Goal: Task Accomplishment & Management: Manage account settings

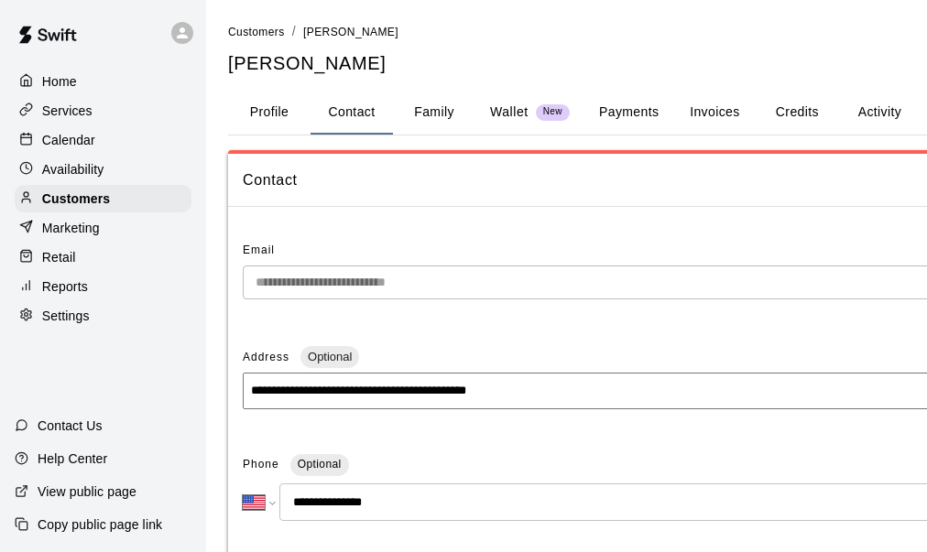
select select "**"
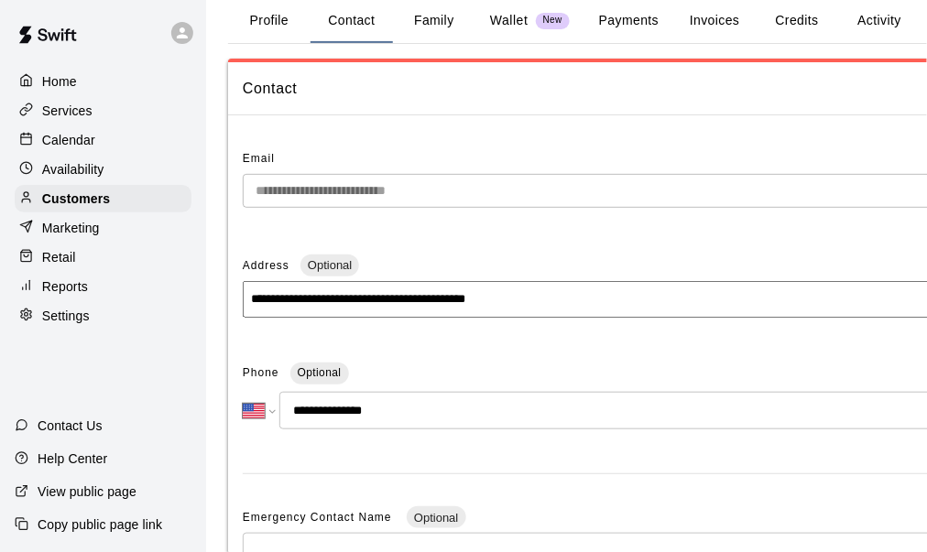
scroll to position [92, 0]
click at [98, 204] on p "Customers" at bounding box center [76, 199] width 68 height 18
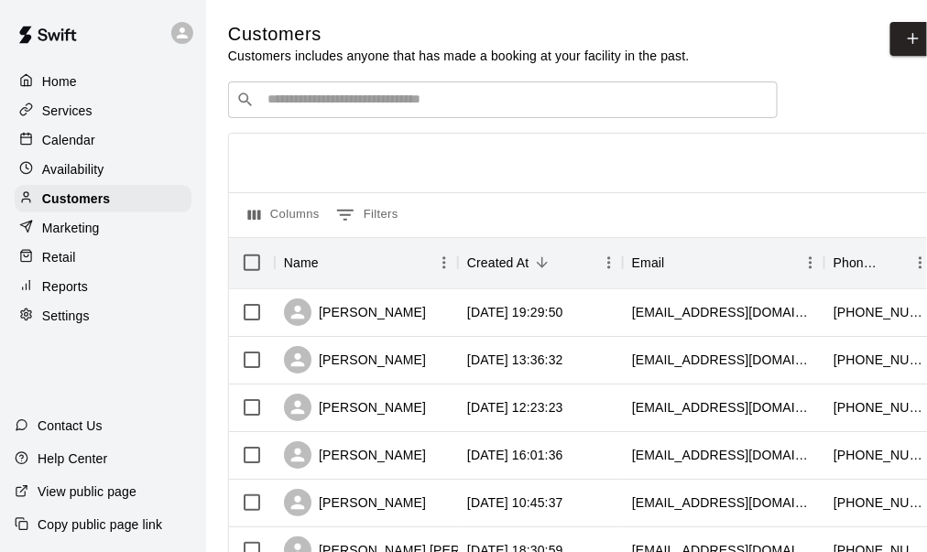
click at [363, 113] on div "​ ​" at bounding box center [502, 99] width 549 height 37
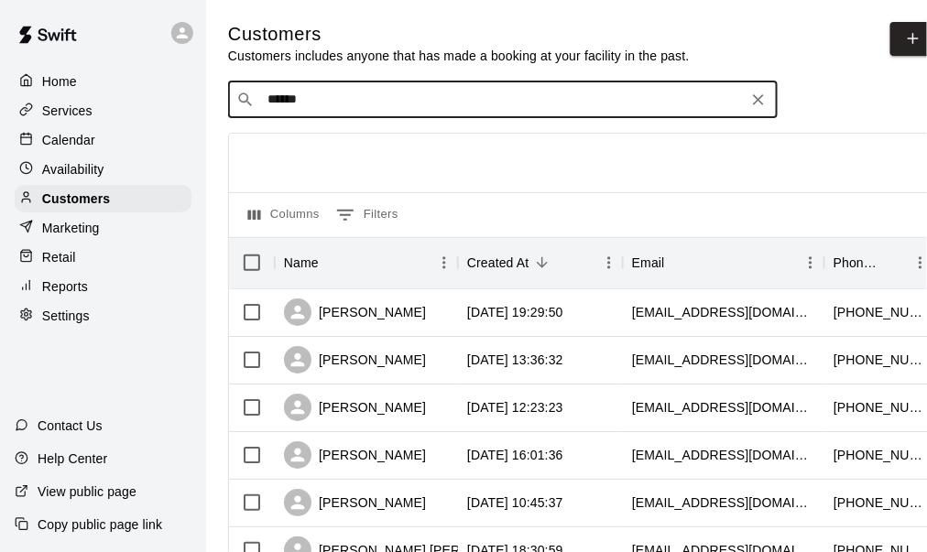
type input "*******"
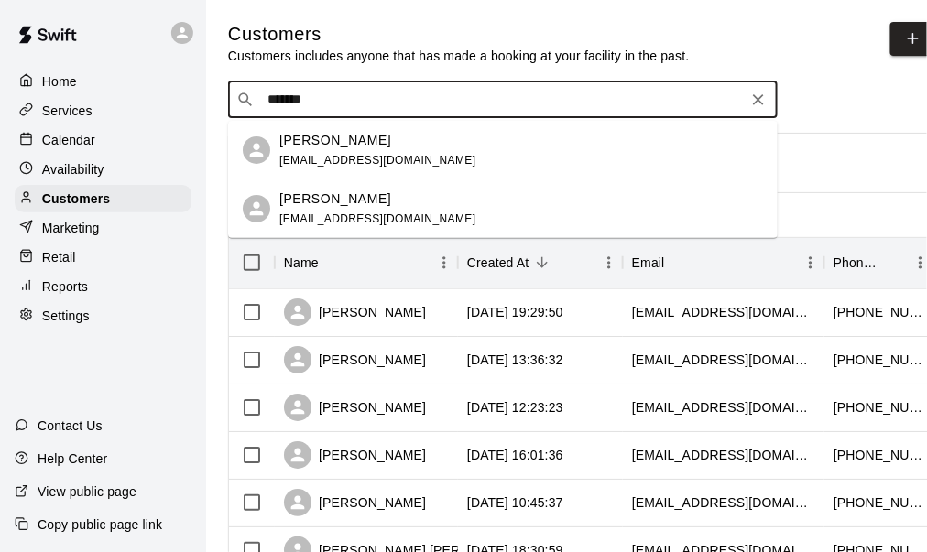
click at [322, 145] on p "[PERSON_NAME]" at bounding box center [335, 140] width 112 height 19
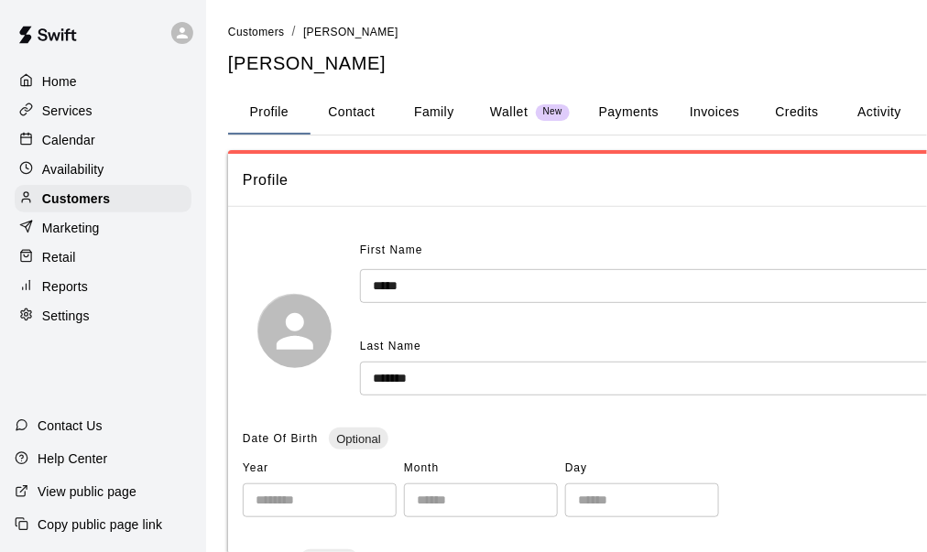
click at [635, 109] on button "Payments" at bounding box center [628, 113] width 89 height 44
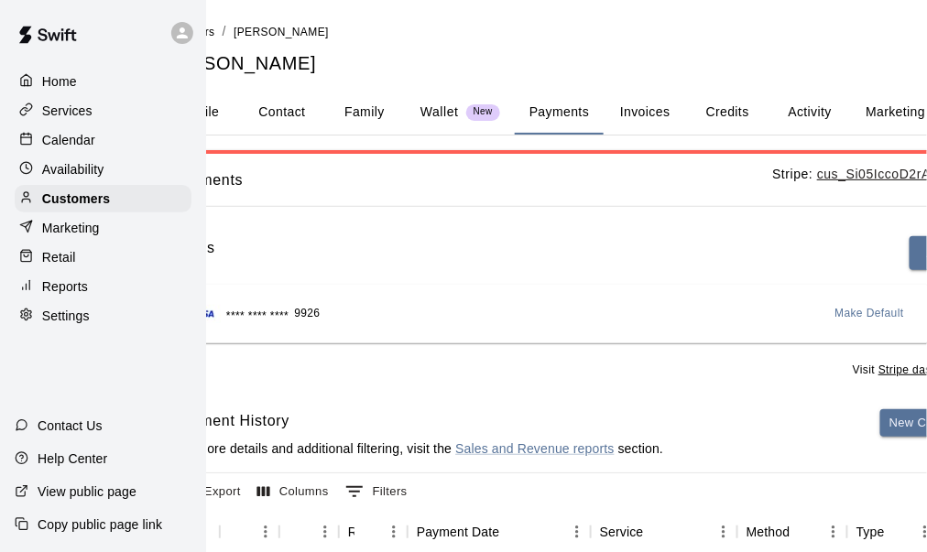
scroll to position [0, 200]
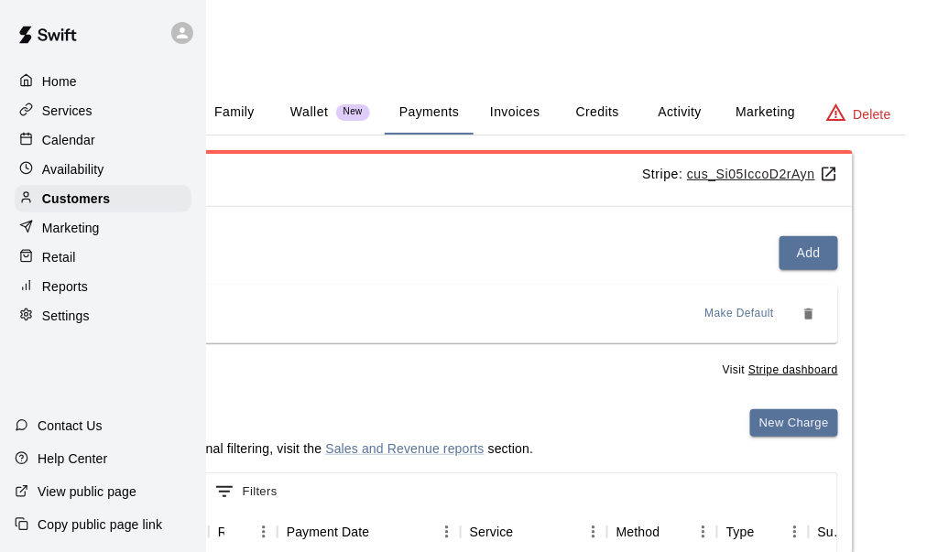
click at [733, 317] on span "Make Default" at bounding box center [740, 314] width 70 height 18
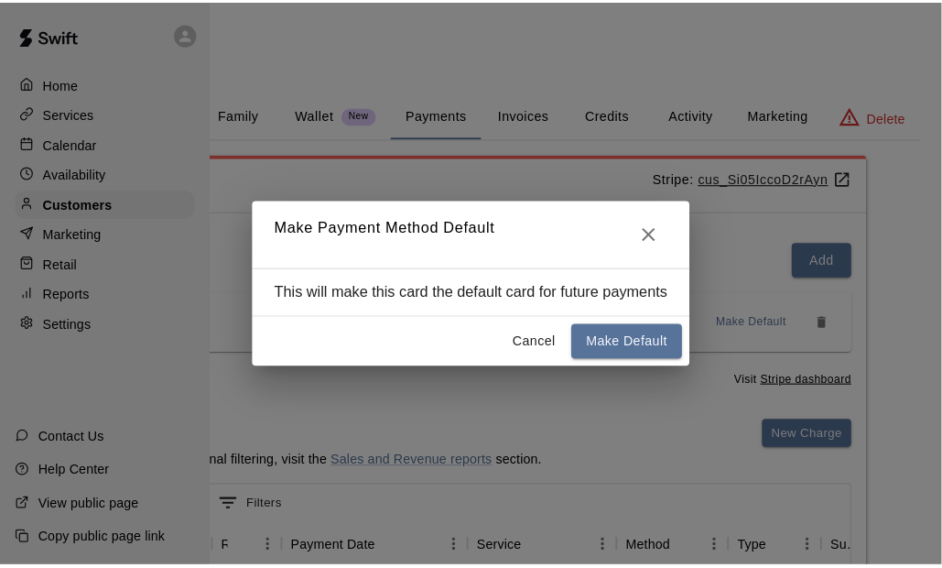
scroll to position [0, 184]
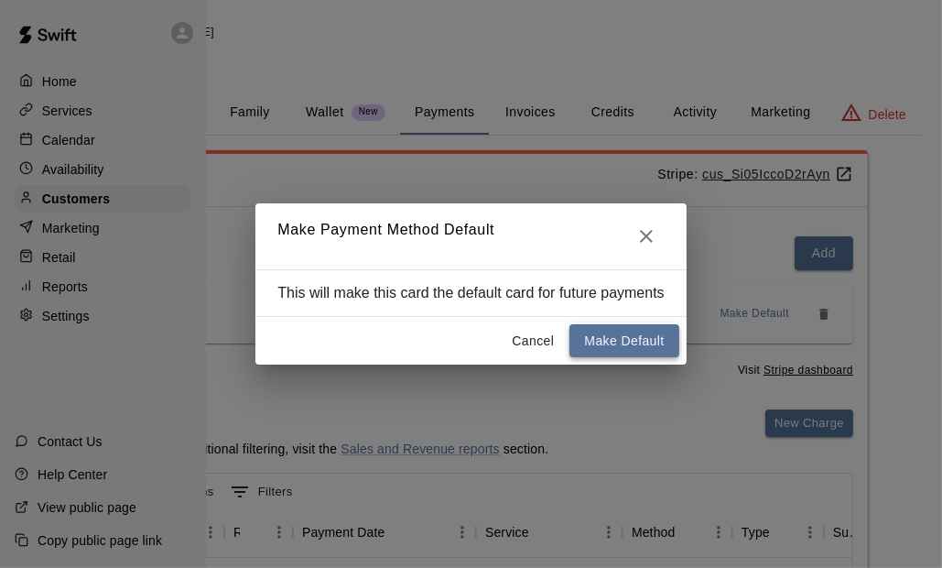
click at [605, 341] on button "Make Default" at bounding box center [624, 341] width 109 height 34
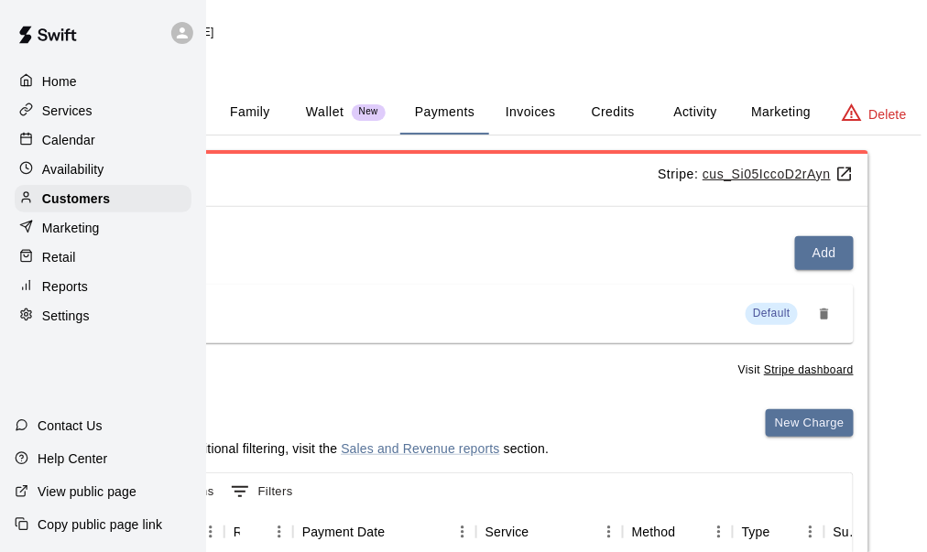
click at [684, 113] on button "Activity" at bounding box center [695, 113] width 82 height 44
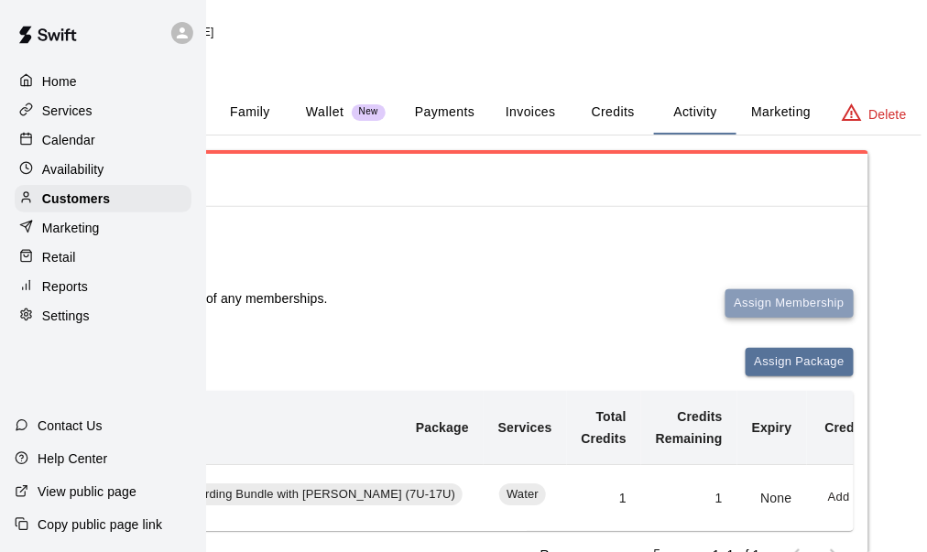
click at [759, 298] on button "Assign Membership" at bounding box center [789, 303] width 128 height 28
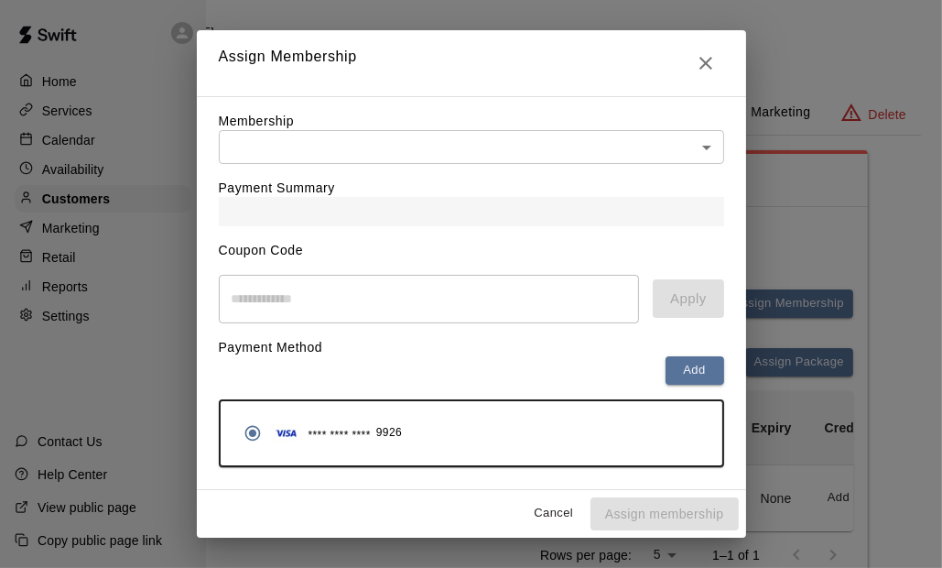
click at [320, 146] on body "Home Services Calendar Availability Customers Marketing Retail Reports Settings…" at bounding box center [287, 346] width 942 height 693
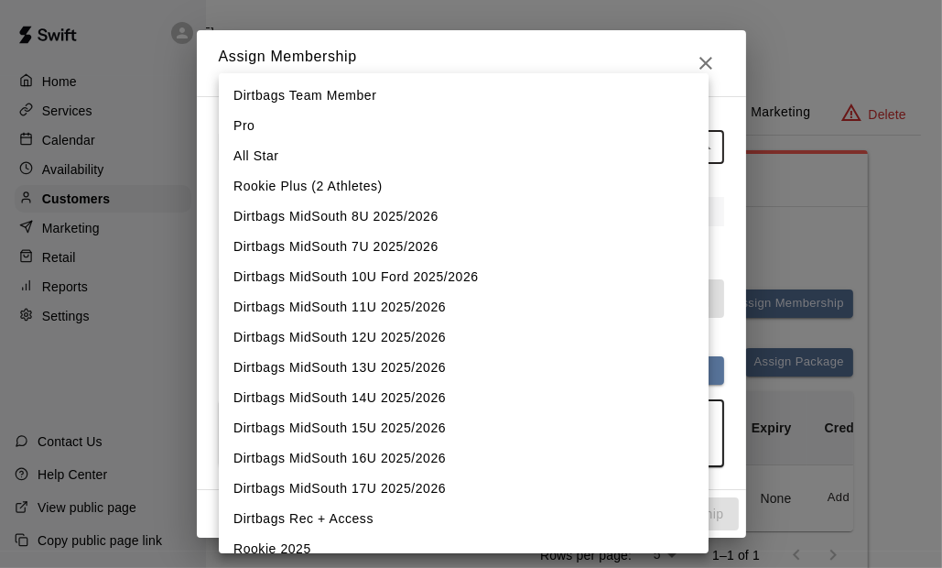
click at [351, 388] on li "Dirtbags MidSouth 14U 2025/2026" at bounding box center [464, 398] width 490 height 30
type input "**********"
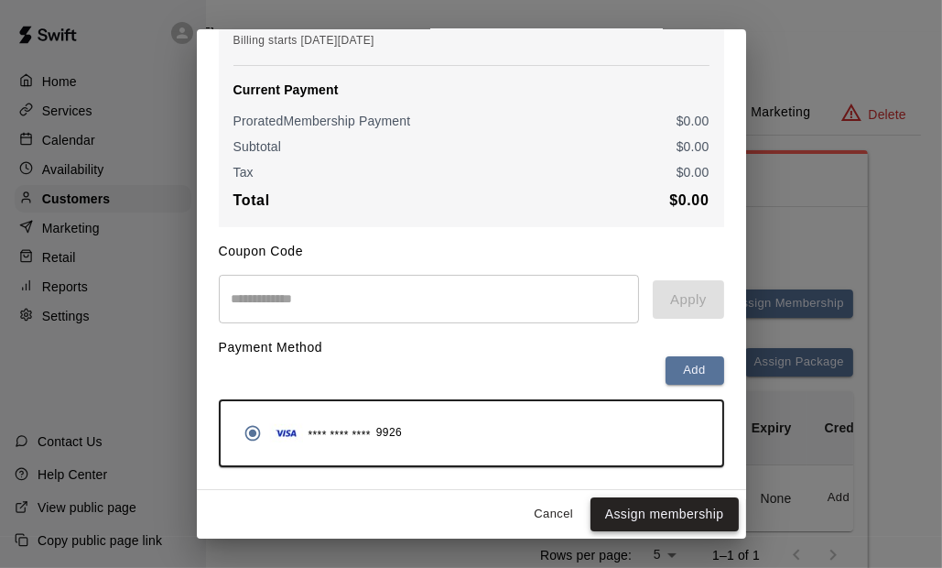
click at [624, 518] on button "Assign membership" at bounding box center [665, 514] width 148 height 34
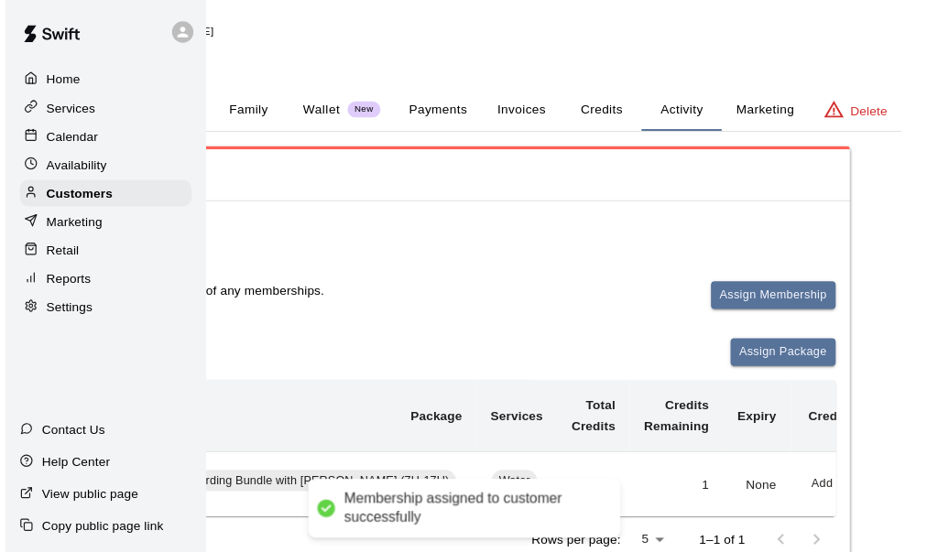
scroll to position [2, 0]
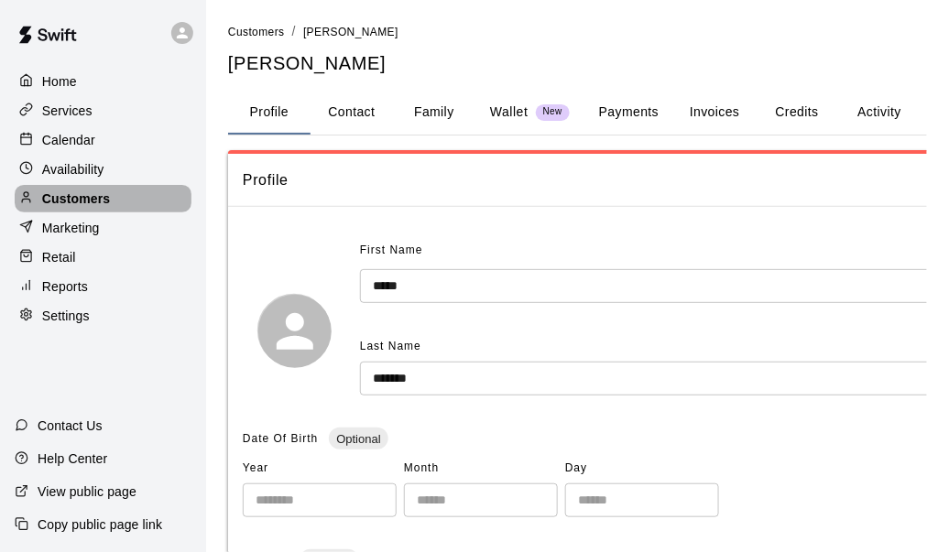
click at [108, 201] on p "Customers" at bounding box center [76, 199] width 68 height 18
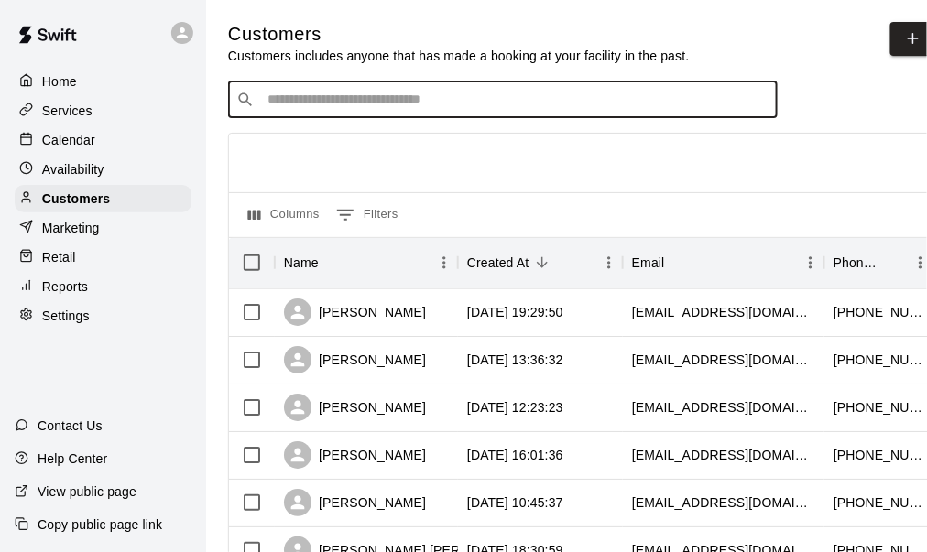
click at [408, 105] on input "Search customers by name or email" at bounding box center [515, 100] width 507 height 18
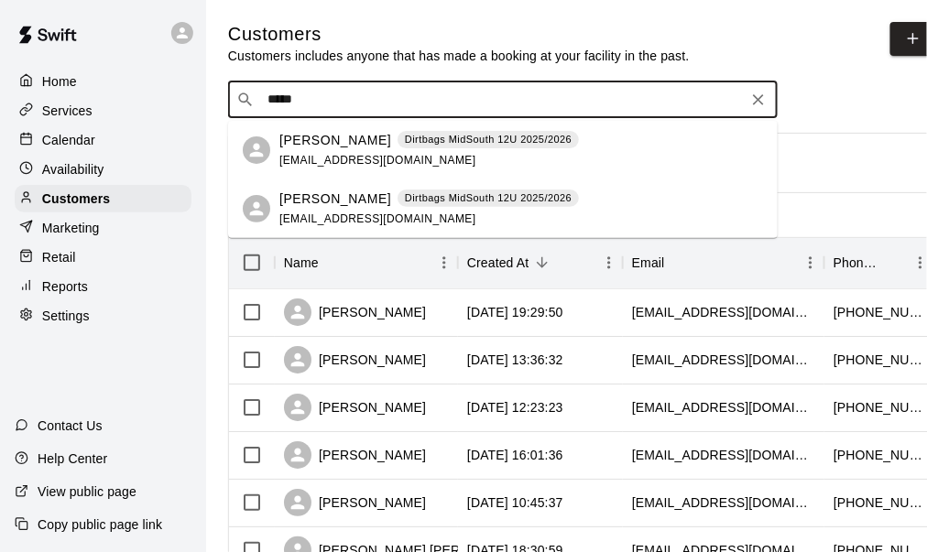
type input "******"
click at [341, 154] on span "carbonelljohnr@gmail.com" at bounding box center [377, 160] width 197 height 13
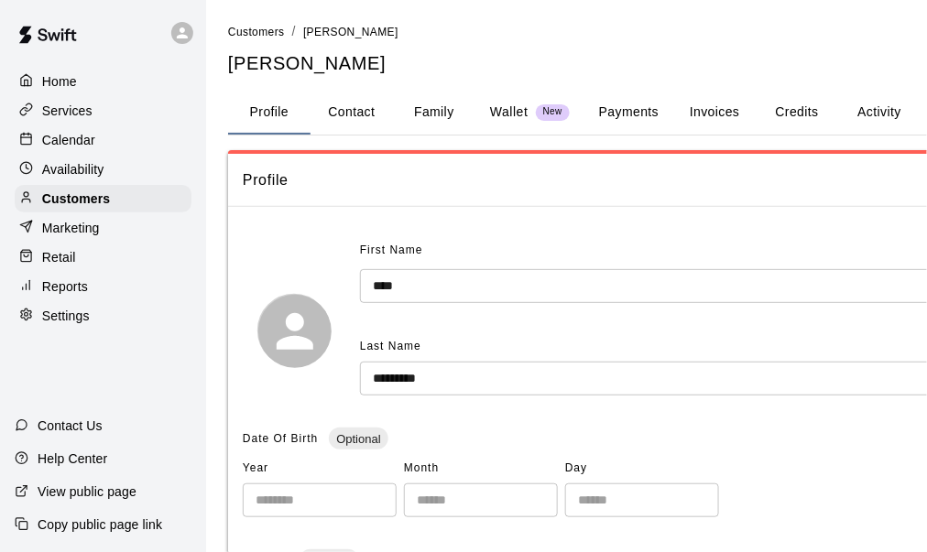
click at [635, 106] on button "Payments" at bounding box center [628, 113] width 89 height 44
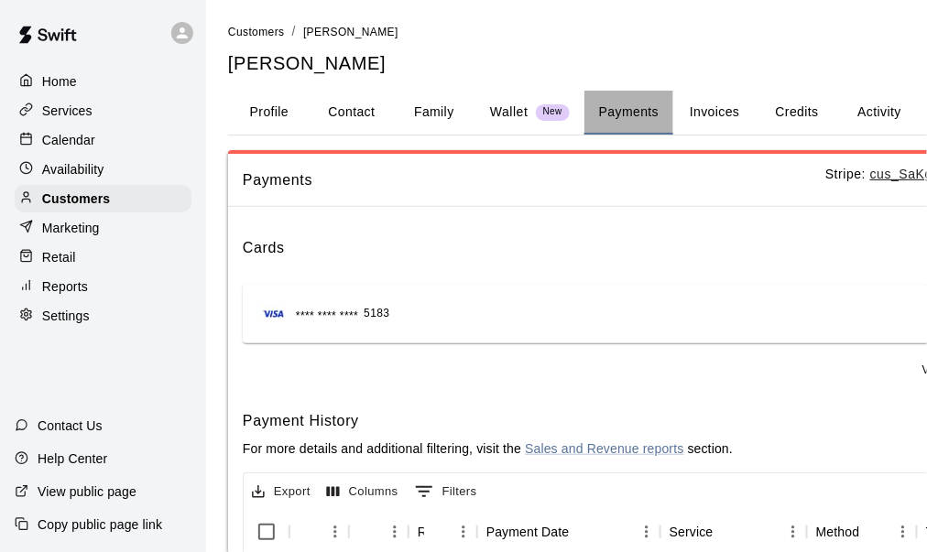
click at [635, 114] on button "Payments" at bounding box center [628, 113] width 89 height 44
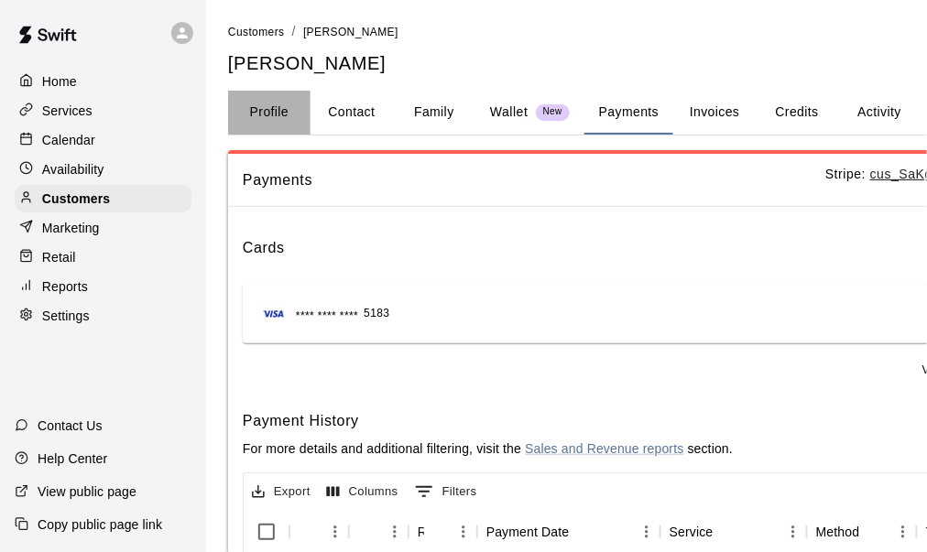
click at [251, 112] on button "Profile" at bounding box center [269, 113] width 82 height 44
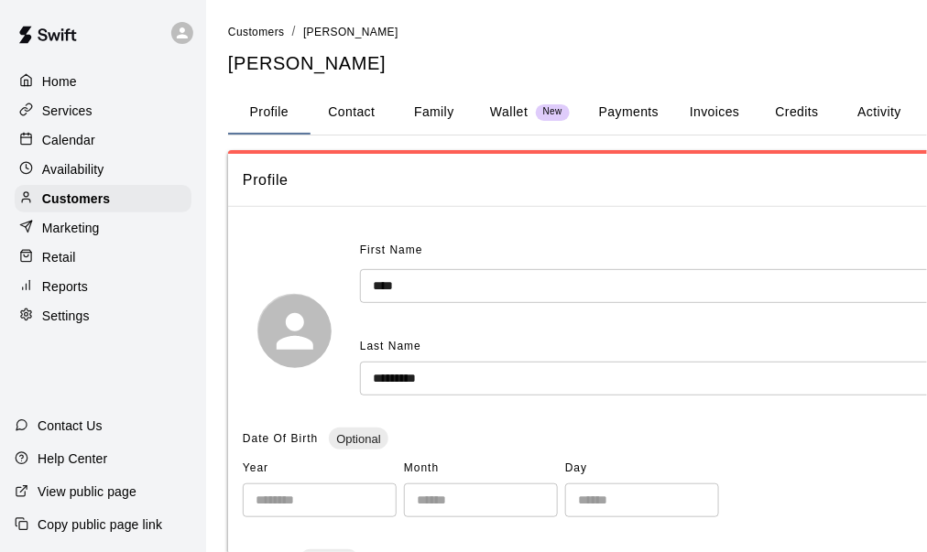
click at [366, 110] on button "Contact" at bounding box center [351, 113] width 82 height 44
select select "**"
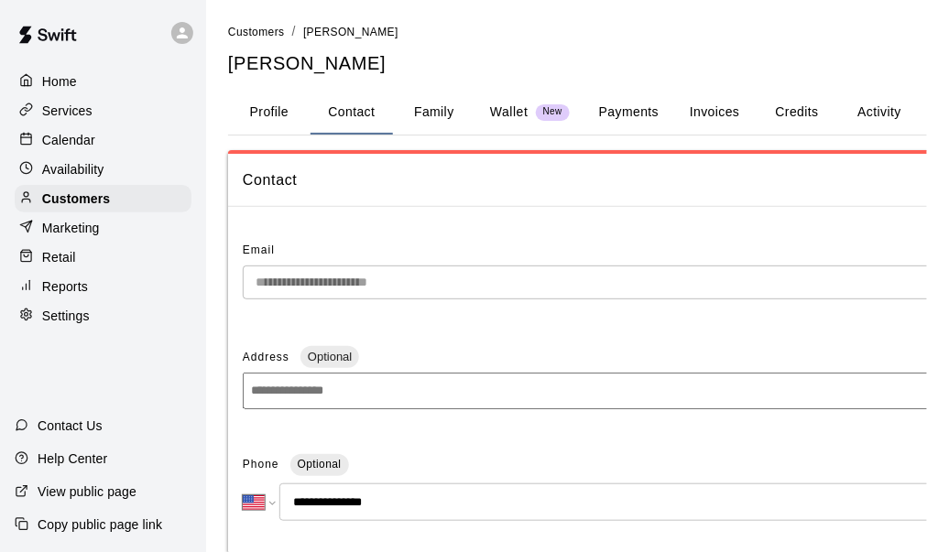
click at [264, 106] on button "Profile" at bounding box center [269, 113] width 82 height 44
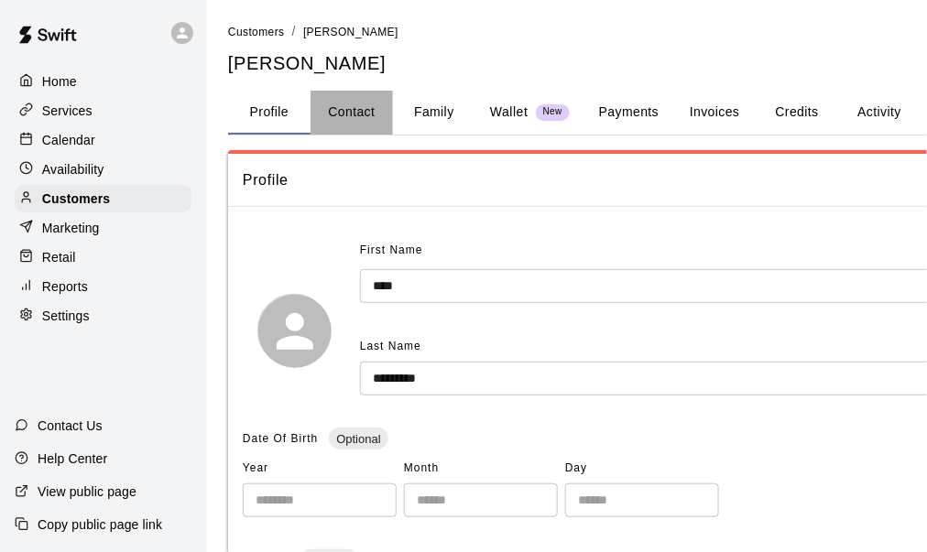
click at [364, 120] on button "Contact" at bounding box center [351, 113] width 82 height 44
select select "**"
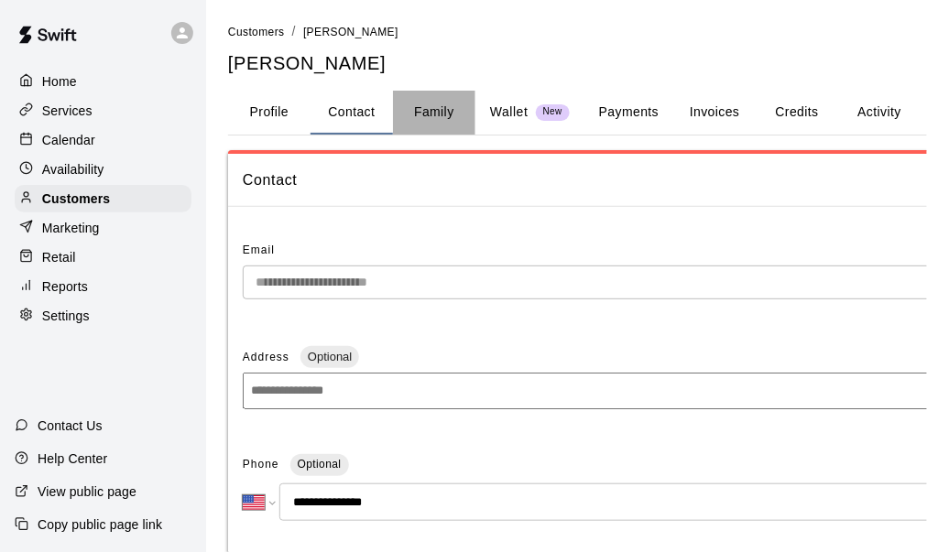
click at [447, 108] on button "Family" at bounding box center [434, 113] width 82 height 44
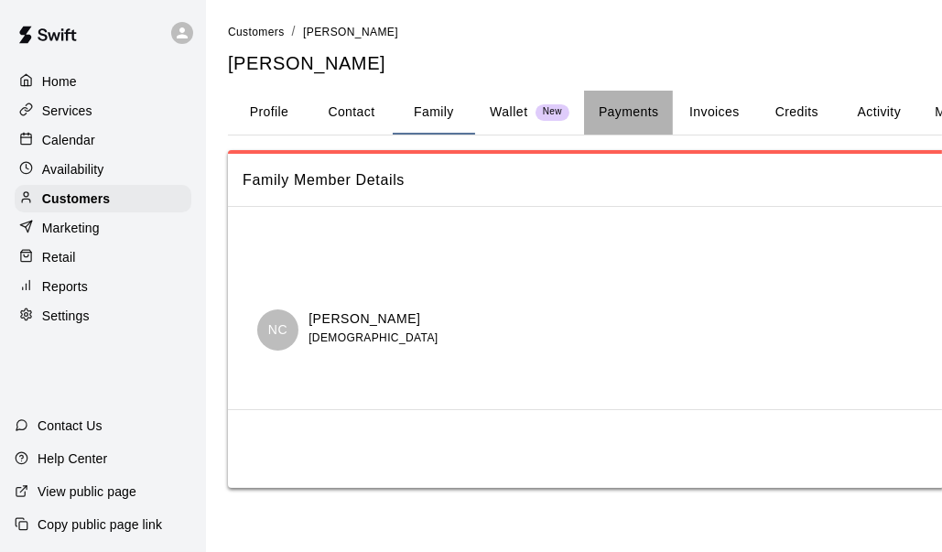
click at [644, 112] on button "Payments" at bounding box center [628, 113] width 89 height 44
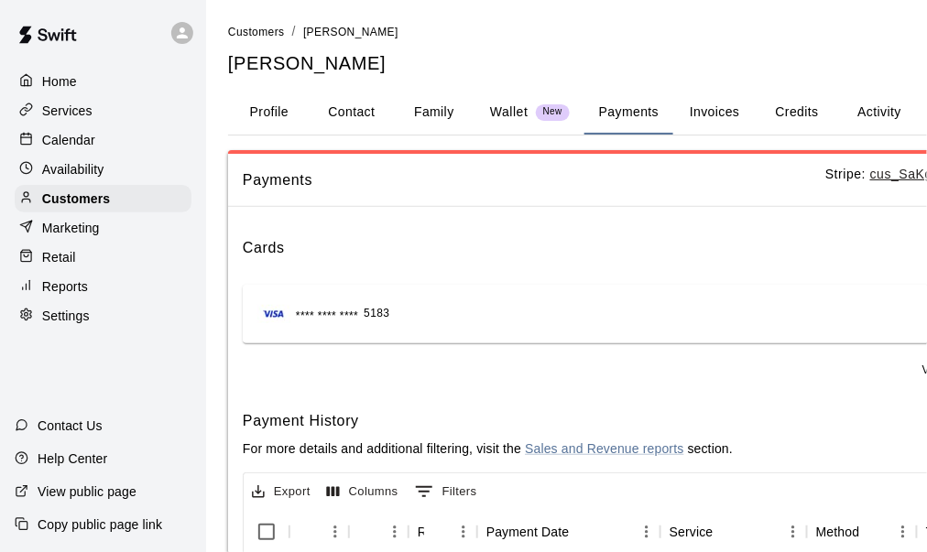
click at [711, 114] on button "Invoices" at bounding box center [714, 113] width 82 height 44
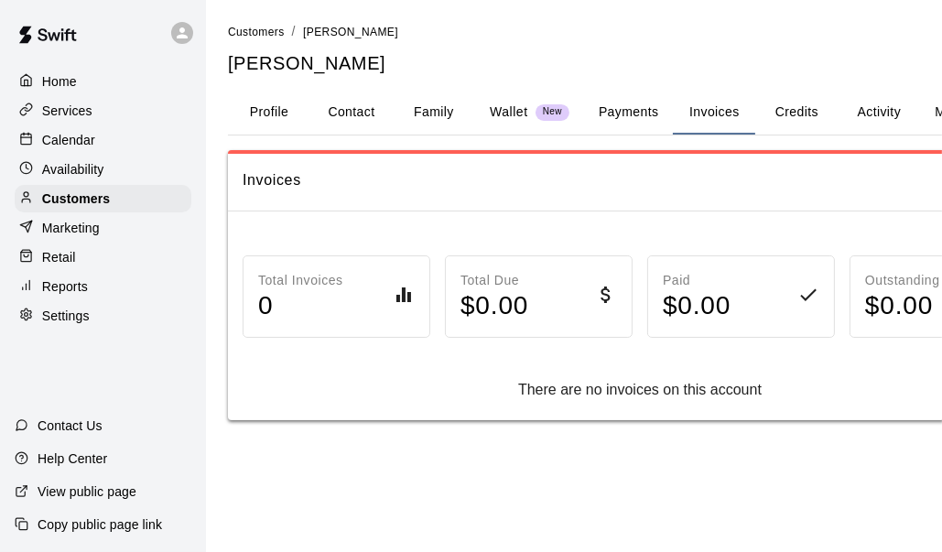
click at [809, 110] on button "Credits" at bounding box center [796, 113] width 82 height 44
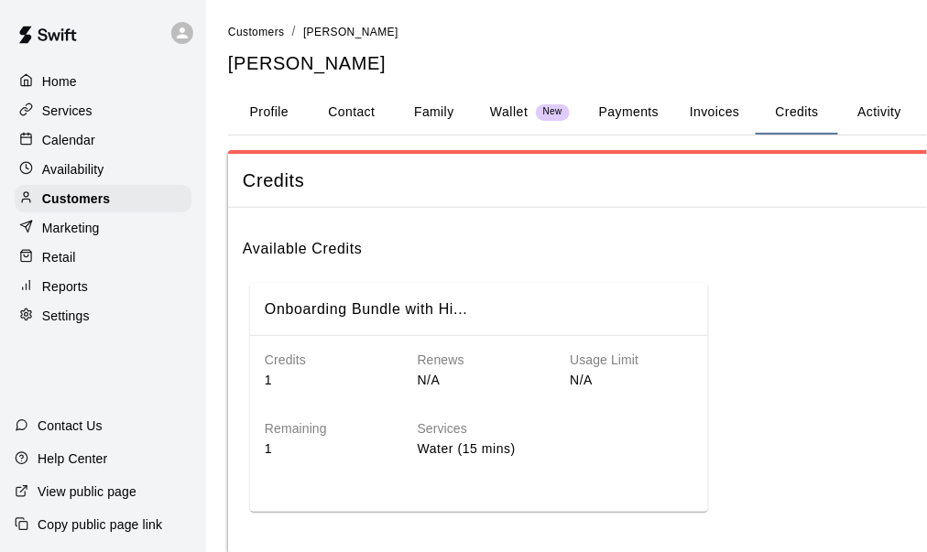
click at [877, 118] on button "Activity" at bounding box center [879, 113] width 82 height 44
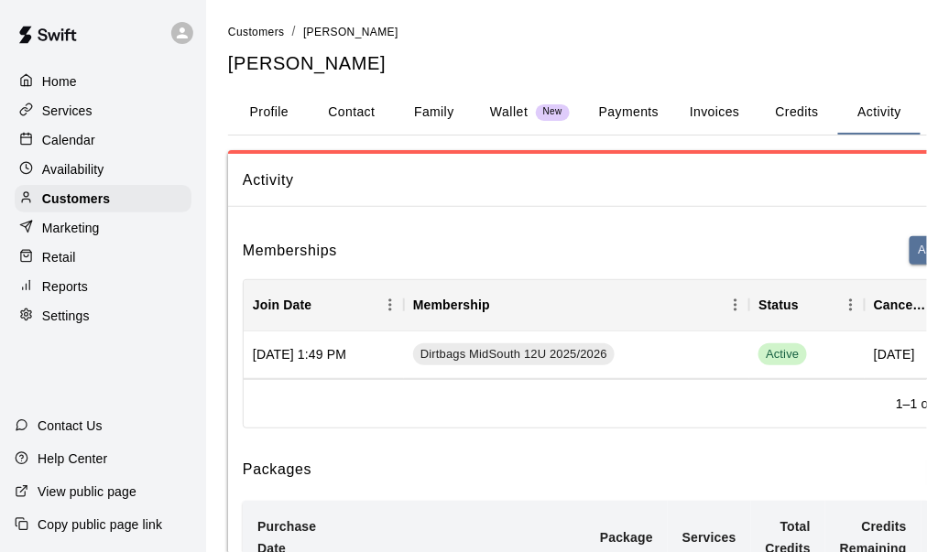
click at [57, 81] on p "Home" at bounding box center [59, 81] width 35 height 18
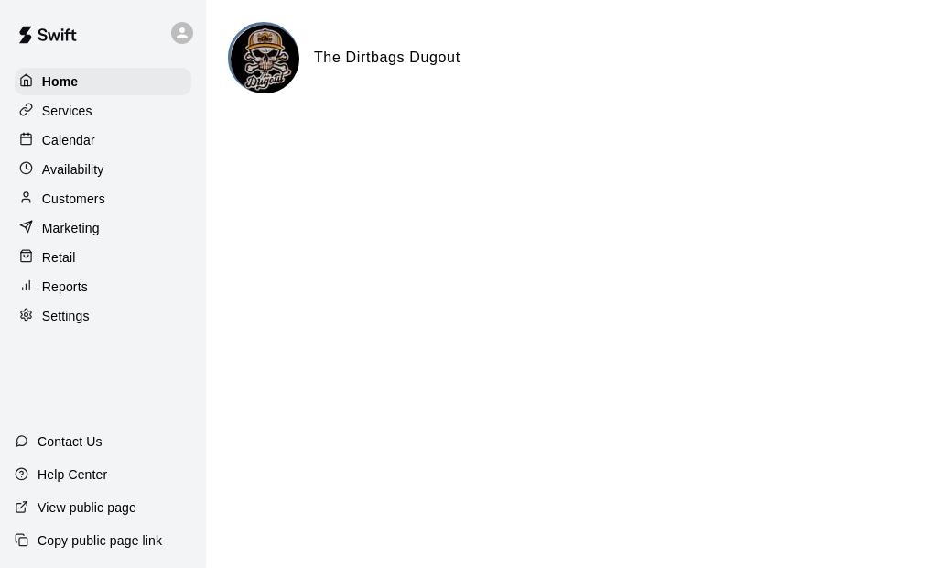
click at [96, 541] on p "Copy public page link" at bounding box center [100, 540] width 125 height 18
